Goal: Task Accomplishment & Management: Manage account settings

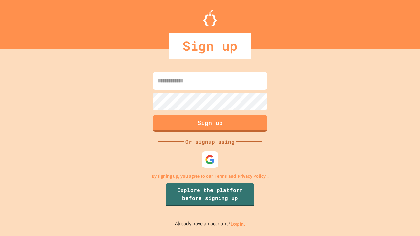
click at [238, 224] on link "Log in." at bounding box center [238, 224] width 15 height 7
